Goal: Task Accomplishment & Management: Complete application form

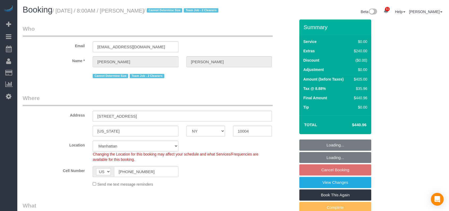
select select "NY"
select select "2"
select select "string:stripe-pm_1RxLXL4VGloSiKo7KWL6wPfX"
select select "number:89"
select select "number:69"
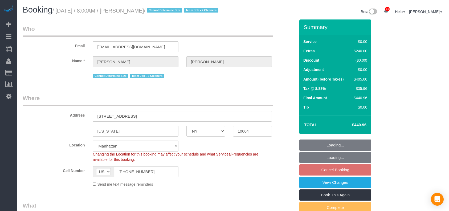
select select "number:15"
select select "number:5"
select select "spot58"
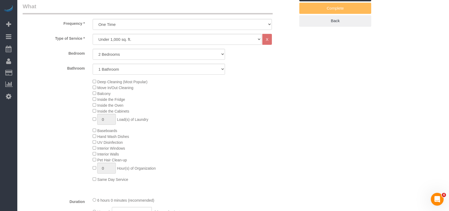
scroll to position [249, 0]
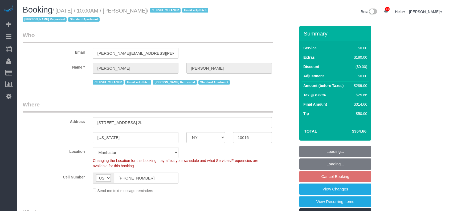
select select "NY"
select select "spot3"
select select "number:89"
select select "number:90"
select select "number:15"
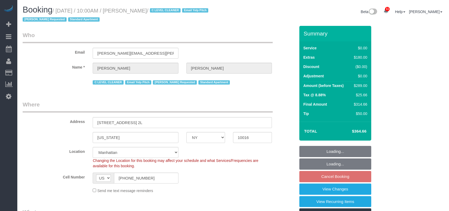
select select "number:6"
select select "1"
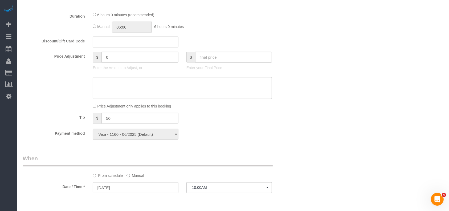
scroll to position [604, 0]
